Goal: Use online tool/utility: Utilize a website feature to perform a specific function

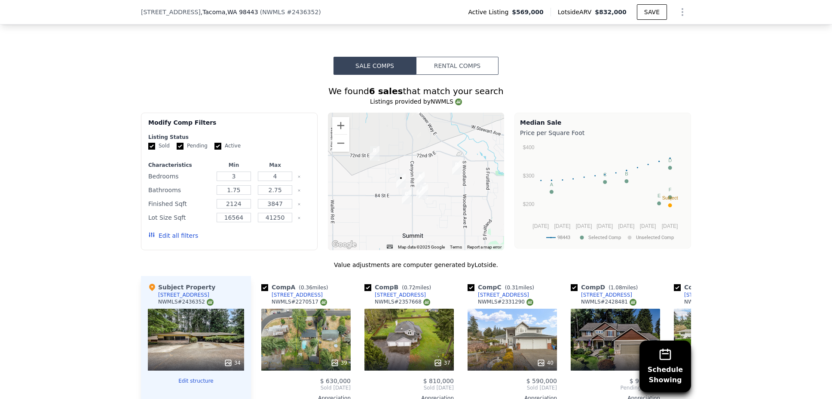
scroll to position [644, 0]
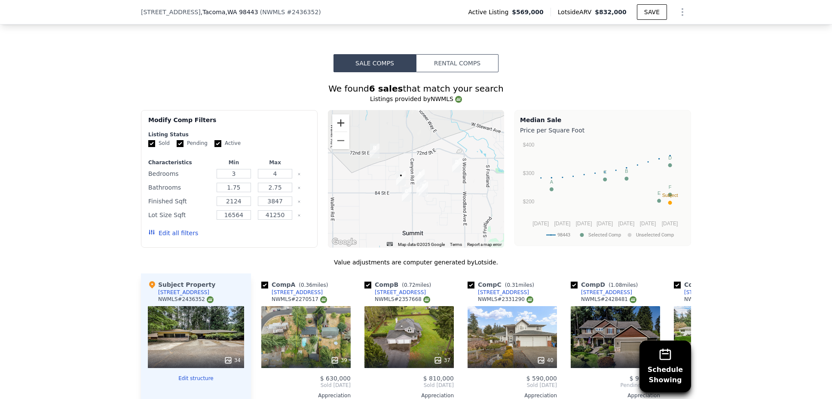
click at [335, 119] on button "Zoom in" at bounding box center [340, 122] width 17 height 17
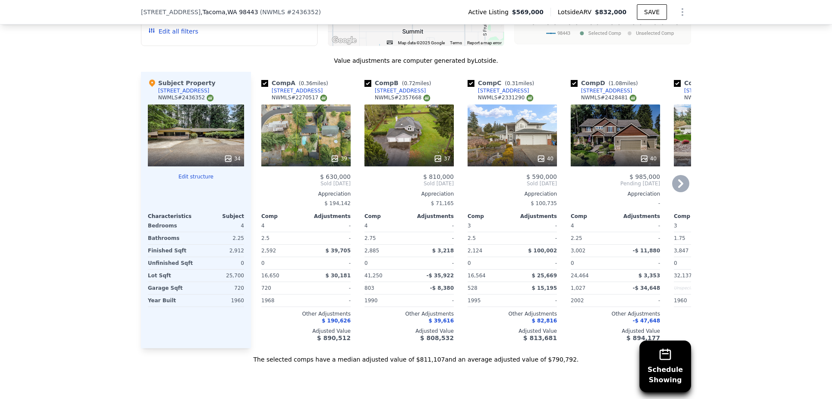
scroll to position [856, 0]
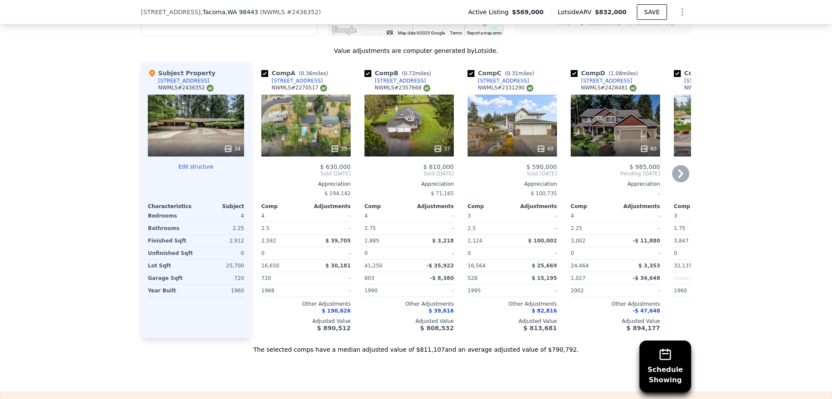
click at [338, 308] on span "$ 190,626" at bounding box center [336, 311] width 29 height 6
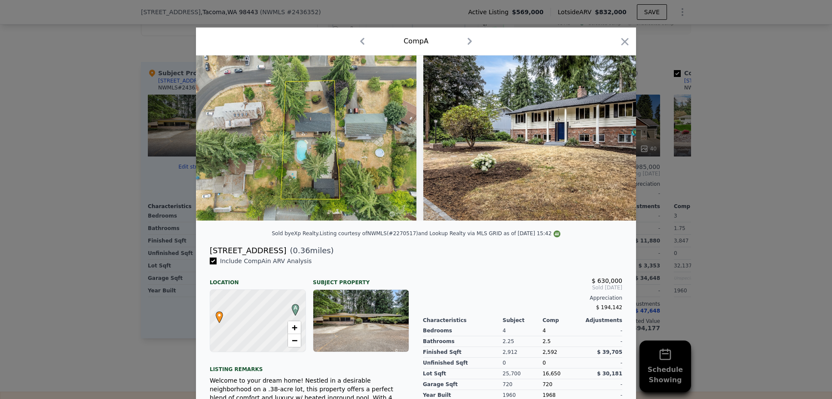
click at [619, 43] on icon "button" at bounding box center [625, 42] width 12 height 12
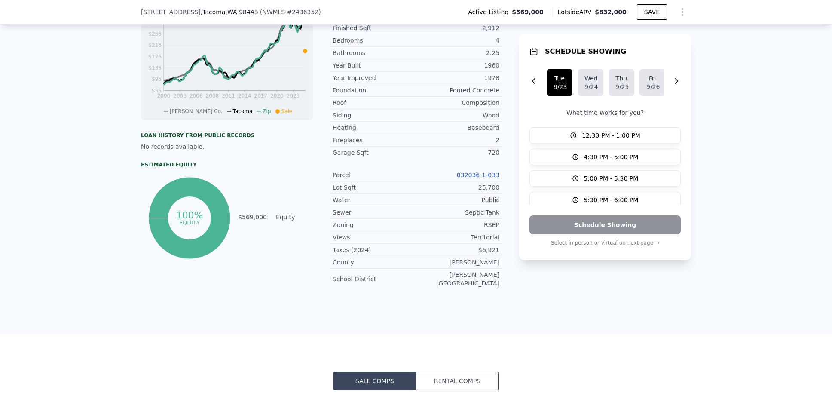
scroll to position [228, 0]
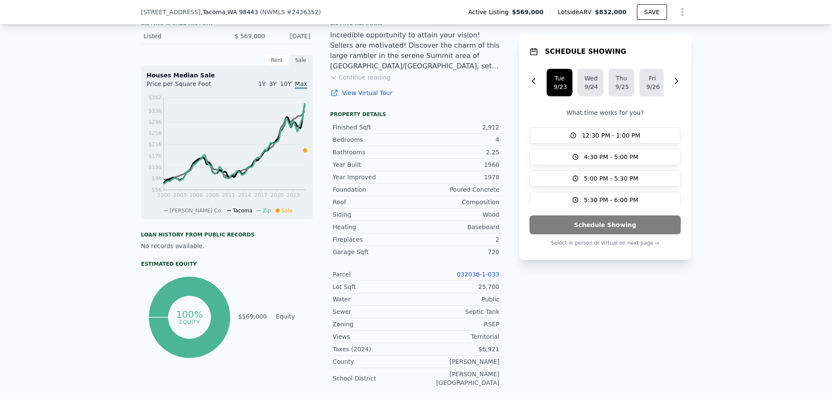
click at [261, 87] on span "1Y" at bounding box center [261, 83] width 7 height 7
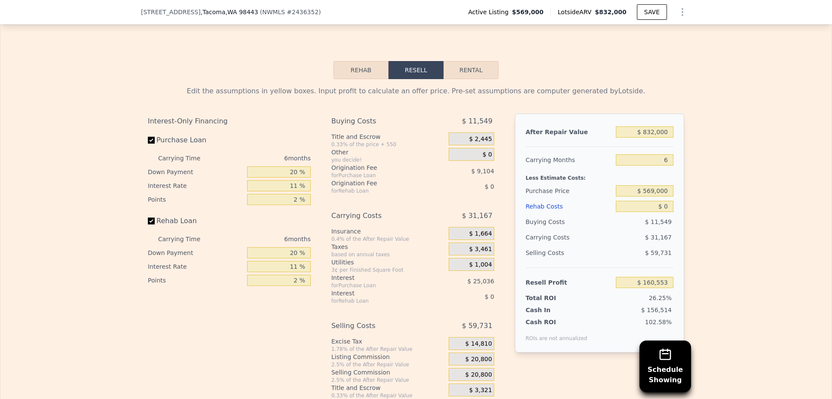
scroll to position [1225, 0]
drag, startPoint x: 638, startPoint y: 134, endPoint x: 678, endPoint y: 134, distance: 40.4
click at [678, 134] on div "After Repair Value $ 832,000 Carrying Months 6 Less Estimate Costs: Purchase Pr…" at bounding box center [599, 232] width 169 height 239
type input "$ 7"
type input "-$ 610,595"
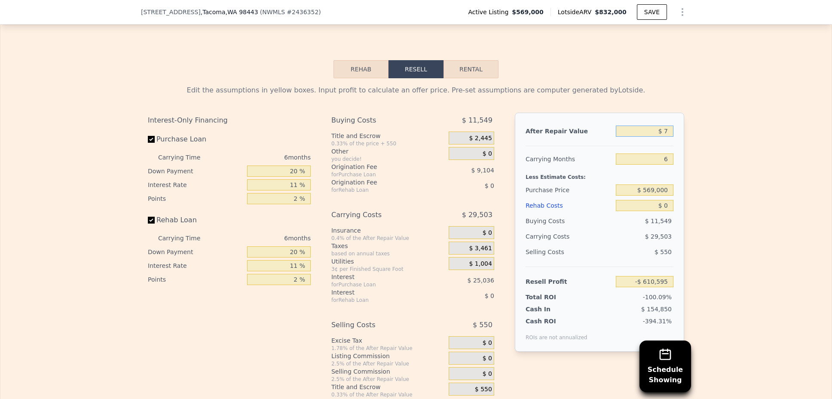
type input "$ 70"
type input "-$ 610,537"
type input "$ 700"
type input "-$ 609,953"
type input "$ 7,000"
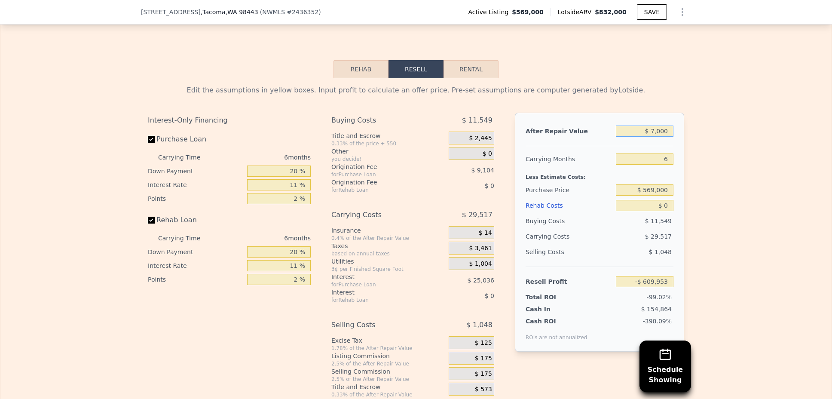
type input "-$ 604,114"
type input "$ 70,000"
type input "-$ 545,721"
type input "$ 700,000"
type input "$ 38,207"
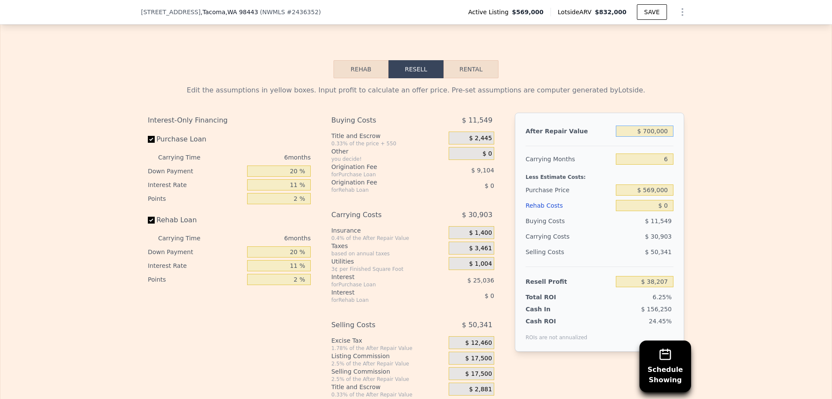
type input "$ 700,000"
type input "8"
type input "$ 27,906"
type input "8"
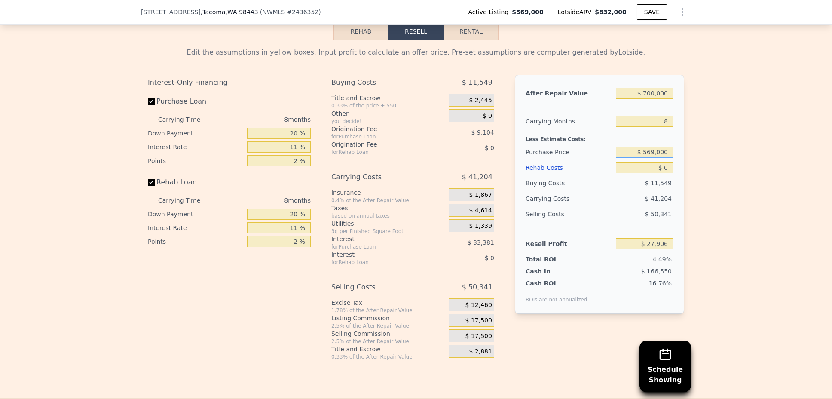
scroll to position [1256, 0]
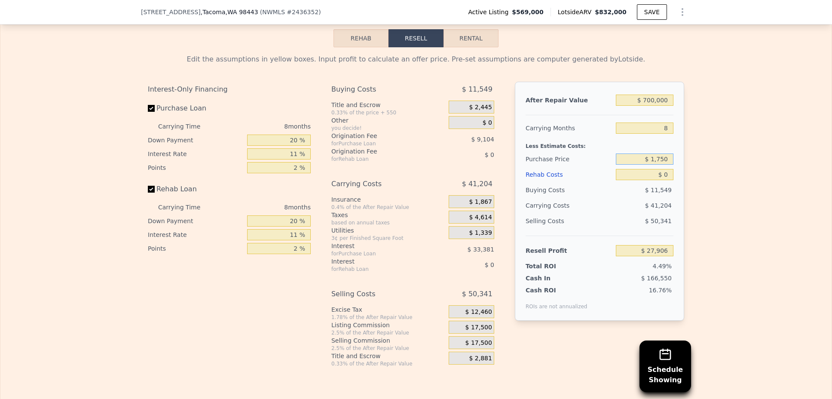
type input "$ 1,750"
type input "$ 639,401"
type input "$ 1"
type input "$ 639,400"
type input "$ 17"
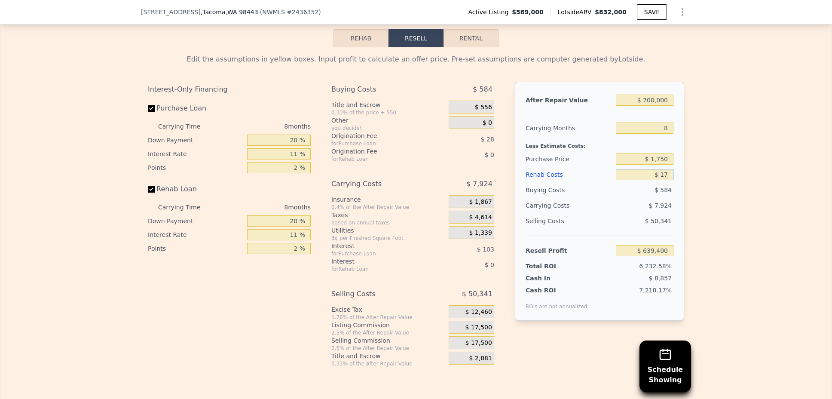
type input "$ 639,384"
type input "$ 175"
type input "$ 639,215"
type input "$ 1,750"
type input "$ 637,519"
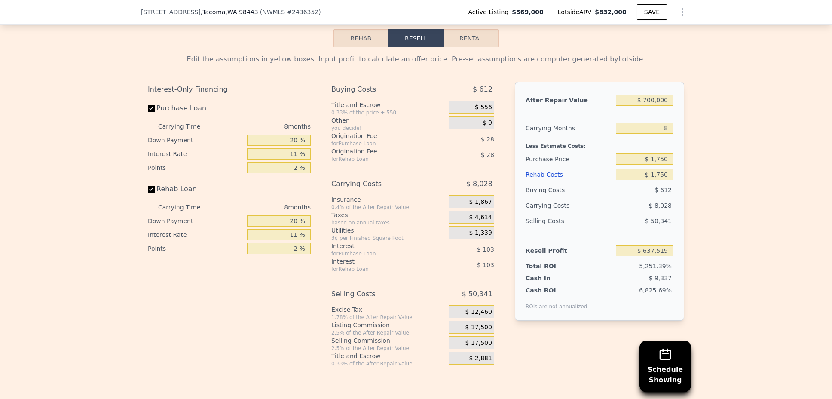
type input "$ 17,500"
type input "$ 620,597"
type input "$ 175,000"
type input "$ 451,337"
type input "$ 175,000"
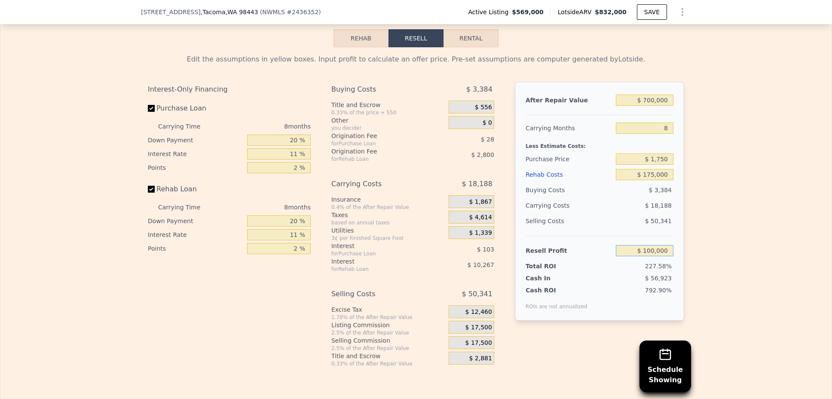
type input "$ 100,000"
type input "$ 327,667"
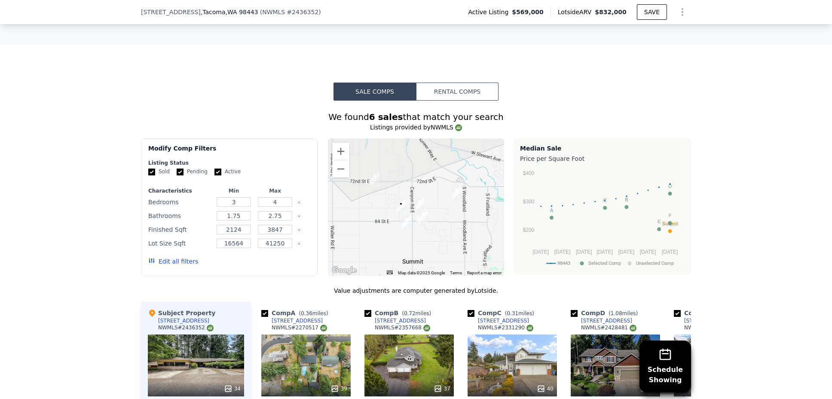
scroll to position [274, 0]
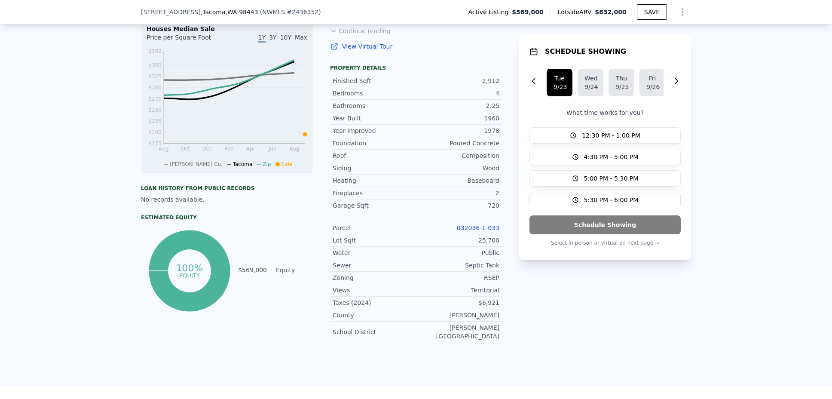
type input "$ 832,000"
type input "6"
type input "$ 0"
type input "$ 160,553"
